Goal: Go to known website: Access a specific website the user already knows

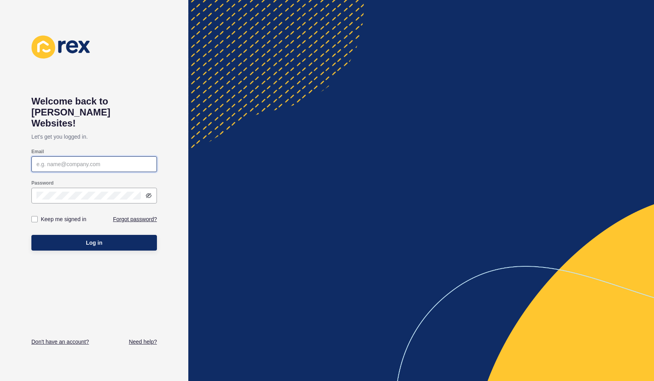
click at [128, 160] on input "Email" at bounding box center [94, 164] width 115 height 8
type input "[PERSON_NAME][EMAIL_ADDRESS][DOMAIN_NAME]"
click at [95, 160] on input "[PERSON_NAME][EMAIL_ADDRESS][DOMAIN_NAME]" at bounding box center [94, 164] width 115 height 8
click at [102, 160] on input "[PERSON_NAME][EMAIL_ADDRESS][DOMAIN_NAME]" at bounding box center [94, 164] width 115 height 8
type input "[PERSON_NAME][EMAIL_ADDRESS][DOMAIN_NAME]"
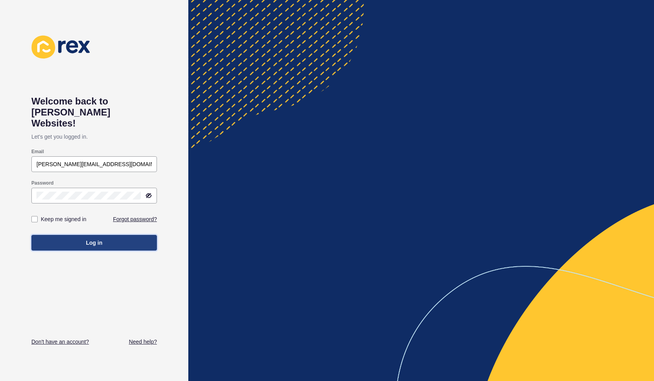
click at [93, 239] on span "Log in" at bounding box center [94, 243] width 16 height 8
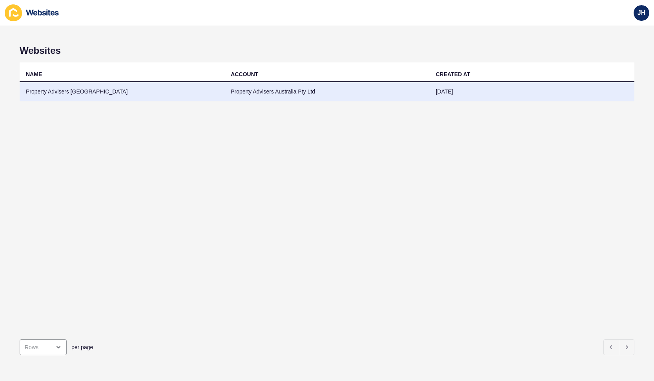
click at [301, 93] on td "Property Advisers Australia Pty Ltd" at bounding box center [327, 91] width 205 height 19
